Goal: Check status: Check status

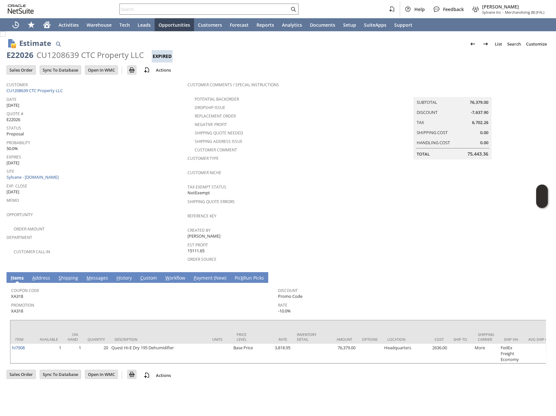
drag, startPoint x: 93, startPoint y: 274, endPoint x: 88, endPoint y: 272, distance: 4.7
click at [92, 275] on link "M essages" at bounding box center [97, 278] width 25 height 7
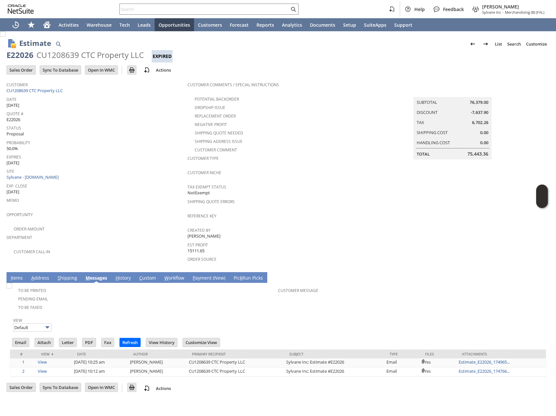
click at [104, 196] on span "Memo" at bounding box center [96, 199] width 178 height 7
click at [63, 264] on form "Estimate List Search Customize Customize Form New Body Field New Column Field N…" at bounding box center [278, 152] width 543 height 239
click at [64, 275] on link "S hipping" at bounding box center [67, 278] width 23 height 7
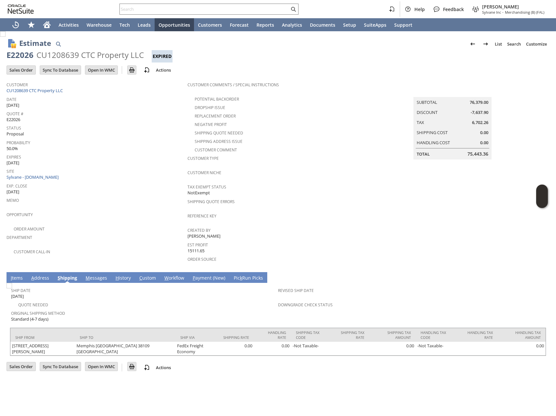
click at [123, 275] on link "H istory" at bounding box center [123, 278] width 19 height 7
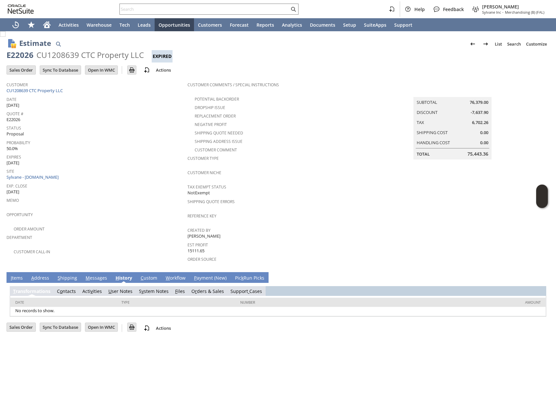
click at [201, 288] on link "O r ders & Sales" at bounding box center [207, 291] width 33 height 6
click at [197, 289] on td "O r ders & Sales" at bounding box center [207, 291] width 39 height 10
click at [201, 288] on link "O r ders & Sales" at bounding box center [207, 291] width 33 height 6
click at [197, 288] on link "O r ders & Sales" at bounding box center [207, 291] width 33 height 6
click at [201, 288] on link "O r ders & Sales" at bounding box center [207, 291] width 33 height 6
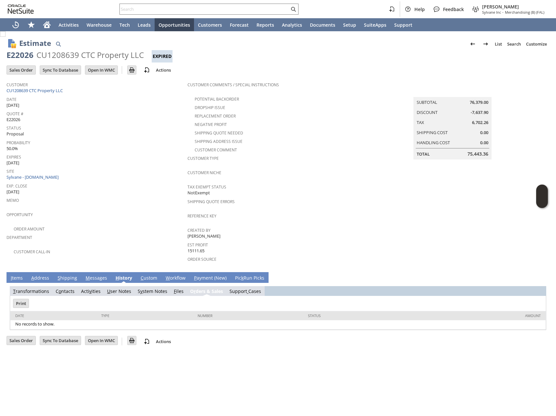
click at [76, 191] on div "Exp. Close 5/16/2025" at bounding box center [96, 188] width 178 height 14
click at [158, 4] on div at bounding box center [209, 9] width 179 height 11
click at [157, 7] on input "text" at bounding box center [205, 9] width 170 height 8
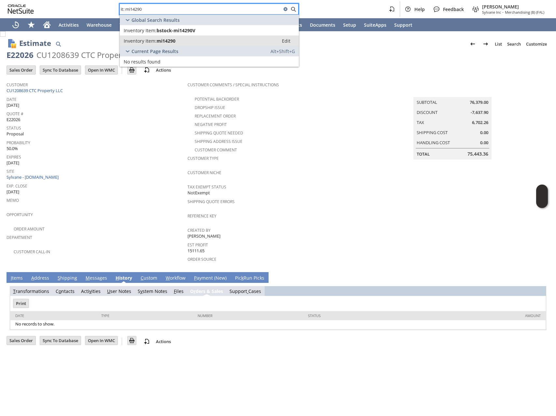
type input "it: mi14290"
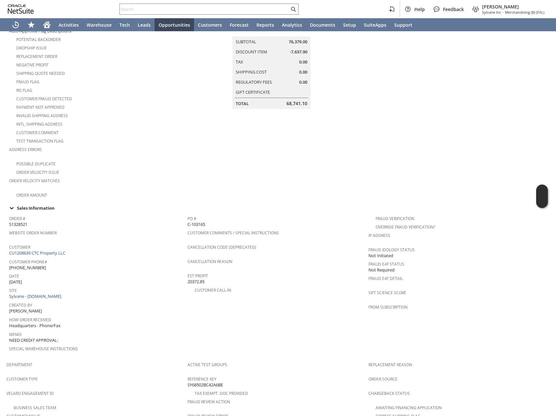
scroll to position [151, 0]
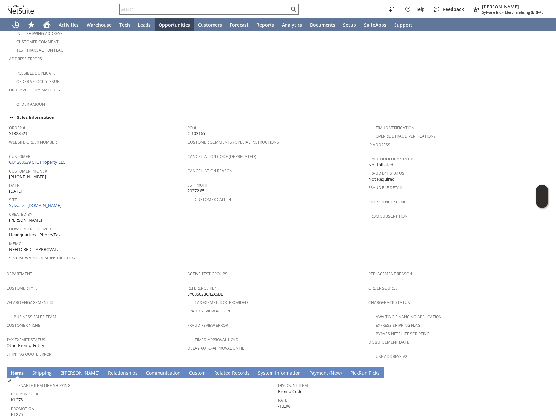
click at [46, 370] on link "S hipping" at bounding box center [42, 373] width 23 height 7
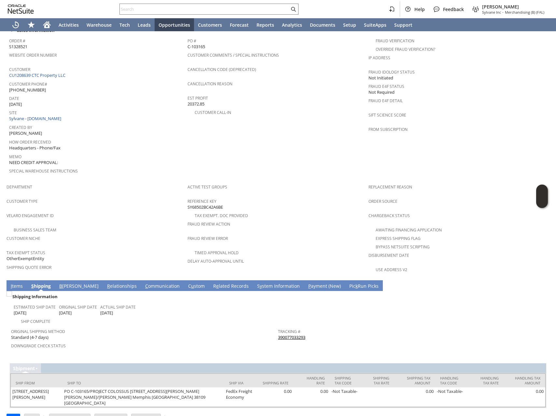
scroll to position [239, 0]
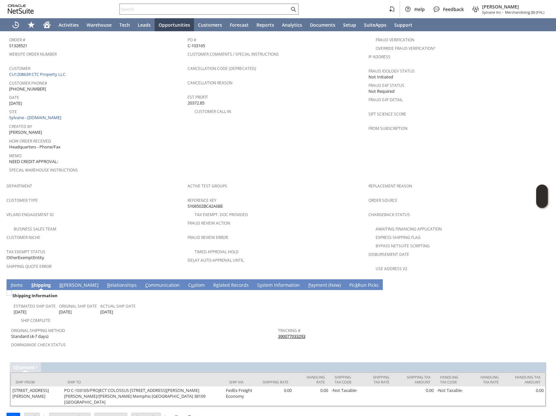
click at [130, 210] on span "Velaro Engagement ID" at bounding box center [96, 213] width 178 height 7
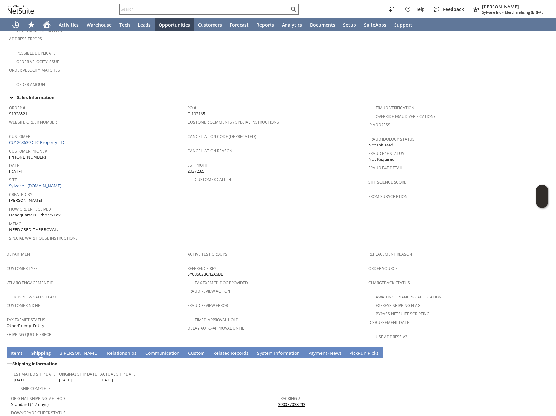
click at [212, 350] on link "R e lated Records" at bounding box center [231, 353] width 39 height 7
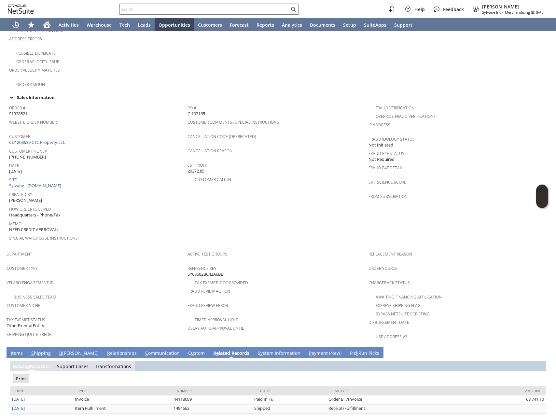
click at [212, 350] on link "R e lated Records" at bounding box center [231, 353] width 39 height 7
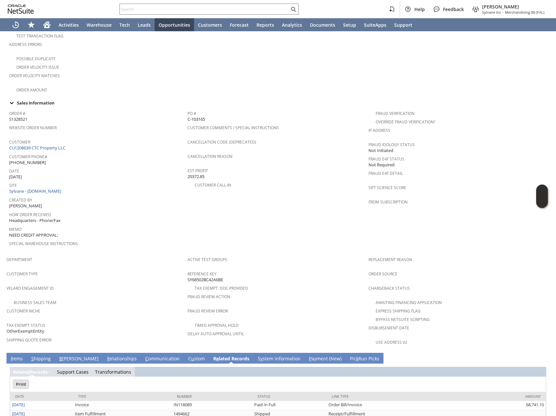
scroll to position [164, 0]
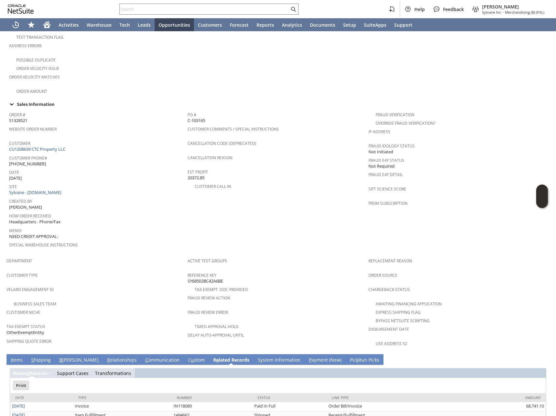
click at [17, 357] on link "I tems" at bounding box center [16, 360] width 15 height 7
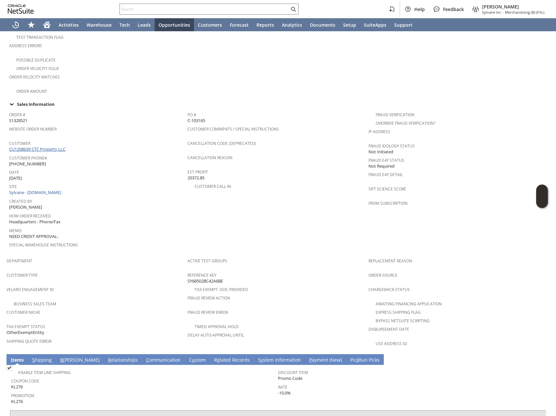
scroll to position [163, 0]
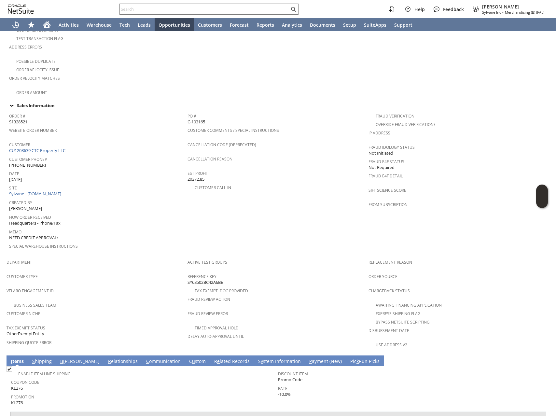
click at [156, 173] on div "Date 6/16/2025" at bounding box center [96, 176] width 175 height 14
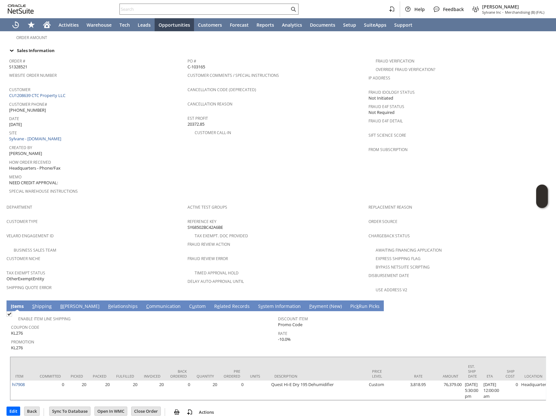
scroll to position [222, 0]
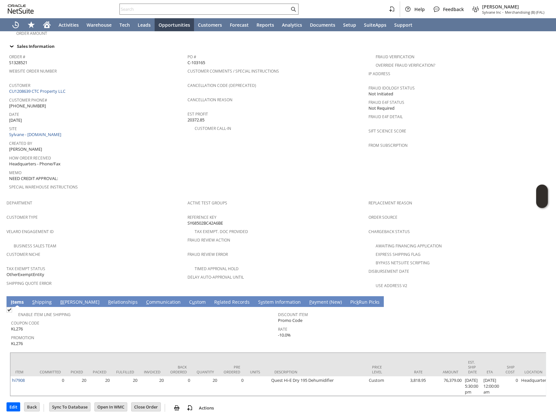
click at [213, 299] on link "R e lated Records" at bounding box center [232, 302] width 39 height 7
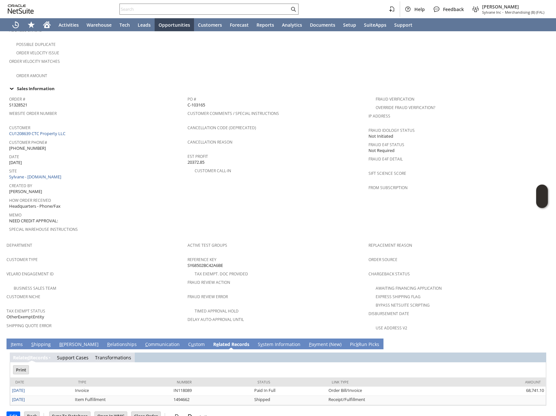
scroll to position [0, 0]
click at [140, 5] on input "text" at bounding box center [205, 9] width 170 height 8
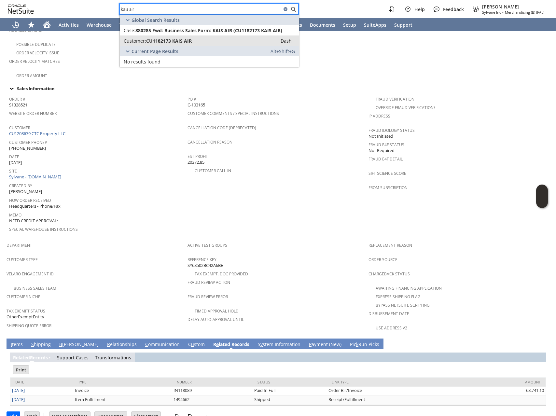
type input "kais air"
click at [179, 39] on span "CU1182173 KAIS AIR" at bounding box center [169, 41] width 46 height 6
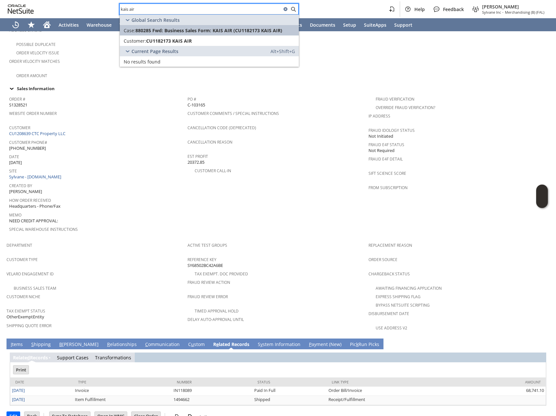
click at [191, 31] on span "880285 Fwd: Business Sales Form: KAIS AIR (CU1182173 KAIS AIR)" at bounding box center [208, 30] width 147 height 6
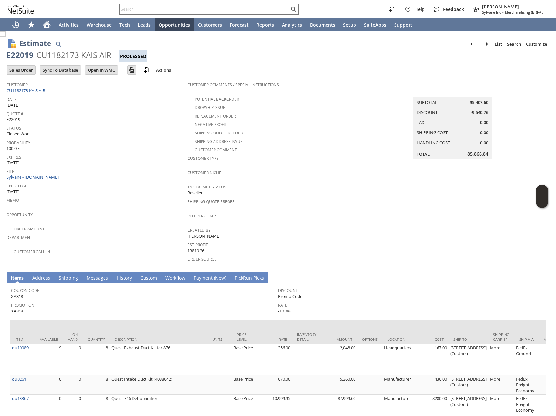
click at [120, 275] on link "H istory" at bounding box center [124, 278] width 19 height 7
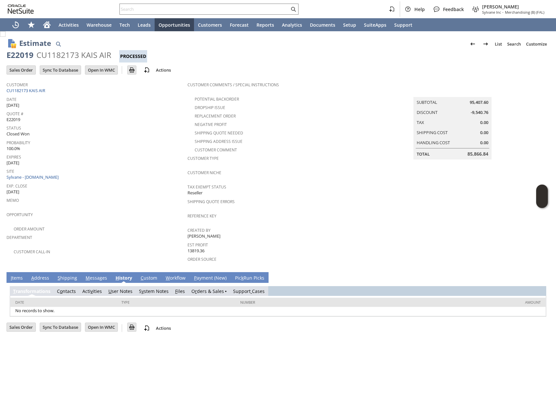
click at [208, 288] on link "O r ders & Sales" at bounding box center [207, 291] width 33 height 6
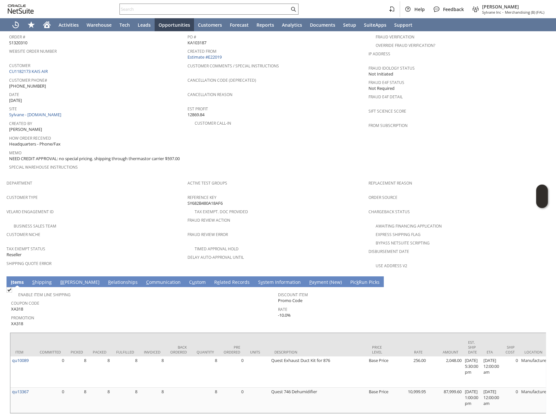
click at [257, 279] on link "S y stem Information" at bounding box center [280, 282] width 46 height 7
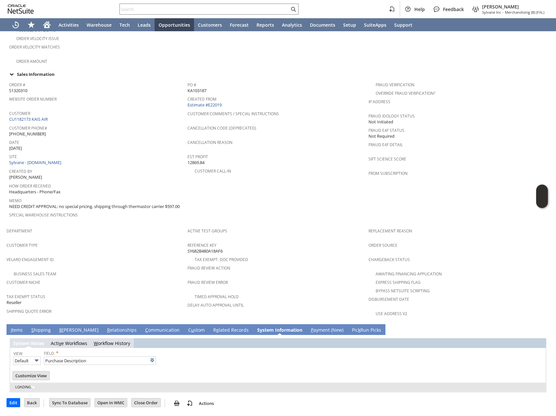
scroll to position [186, 0]
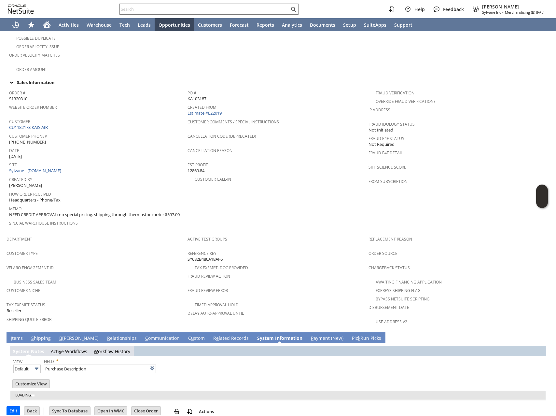
click at [209, 332] on td "R e lated Records" at bounding box center [231, 337] width 44 height 11
click at [212, 335] on link "R e lated Records" at bounding box center [231, 338] width 39 height 7
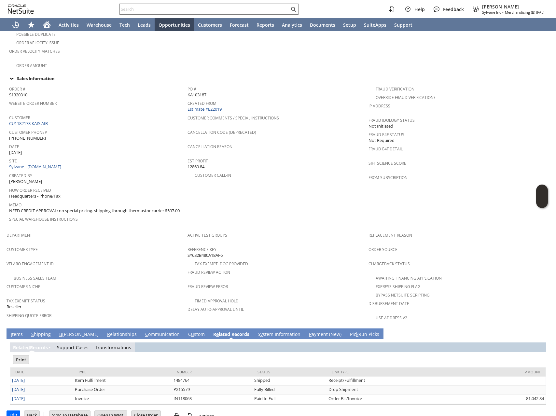
scroll to position [195, 0]
